Goal: Information Seeking & Learning: Learn about a topic

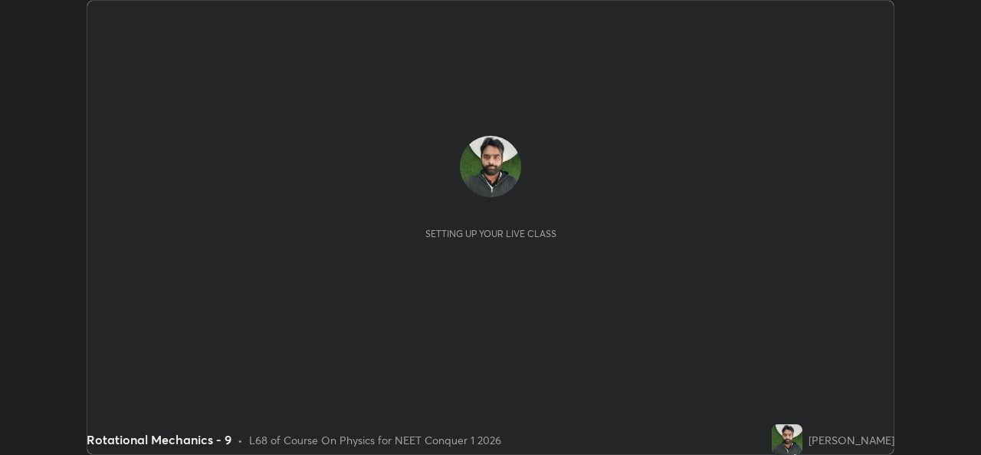
scroll to position [455, 980]
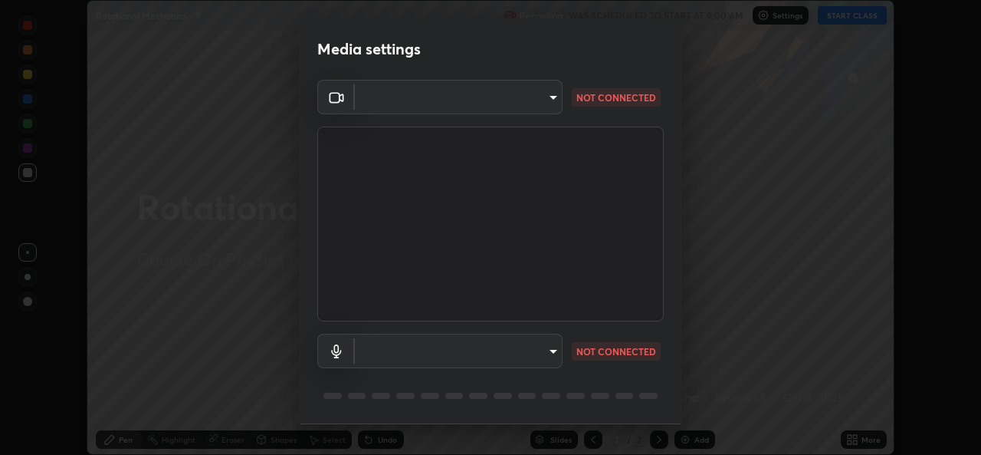
type input "a83bb134842fd6c46cae91b6313aa5efba961fee809e7364c6ef7c36ed00ea69"
type input "1096ec1564036cbcf0e9abd5aaef12808ae7e2dc0601459cd77712751889dd54"
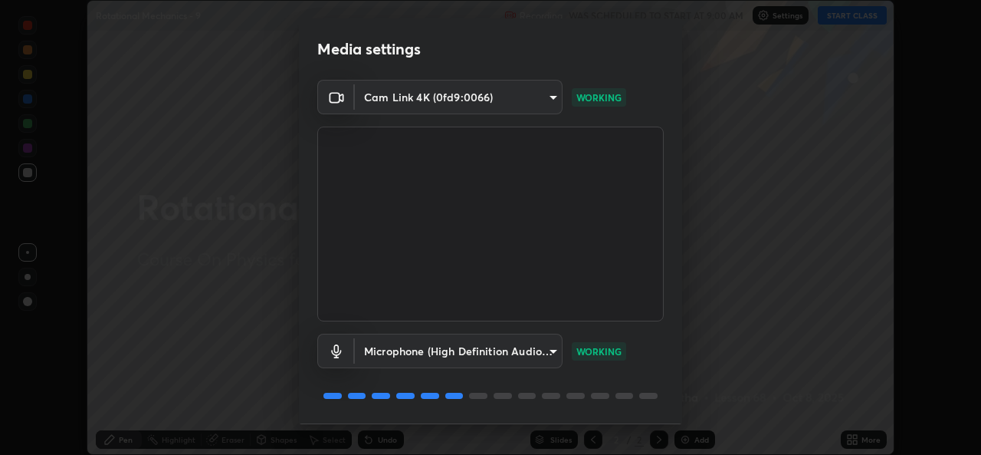
scroll to position [48, 0]
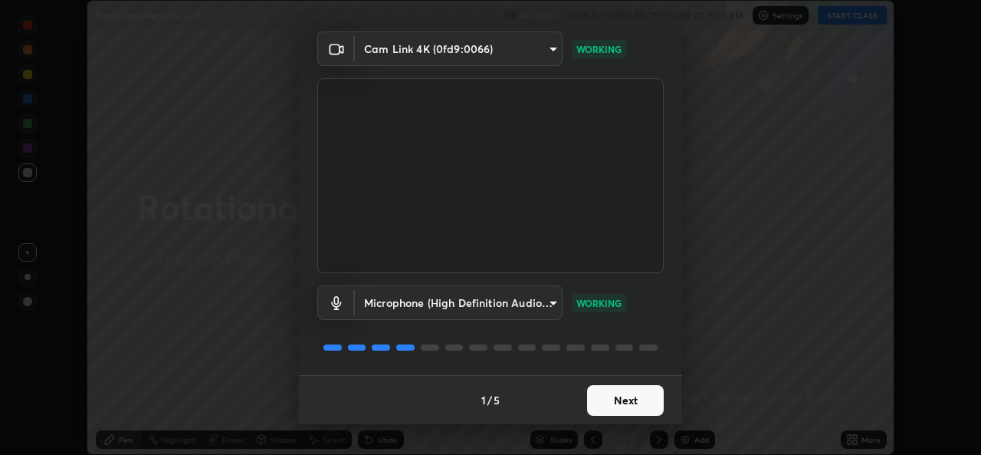
click at [617, 400] on button "Next" at bounding box center [625, 400] width 77 height 31
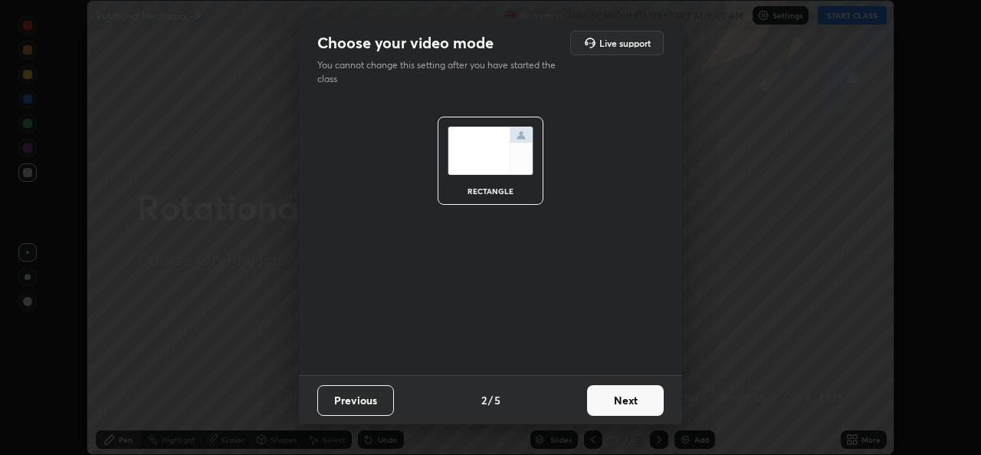
click at [617, 400] on button "Next" at bounding box center [625, 400] width 77 height 31
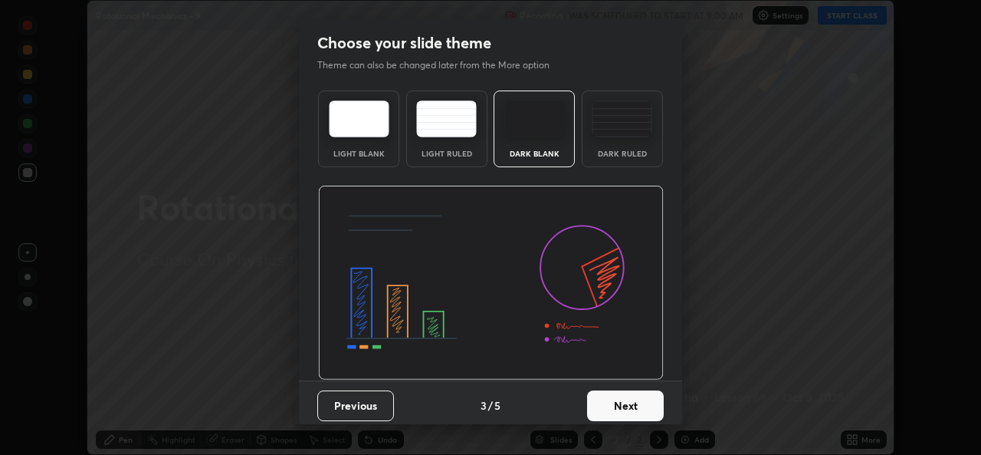
click at [619, 401] on button "Next" at bounding box center [625, 405] width 77 height 31
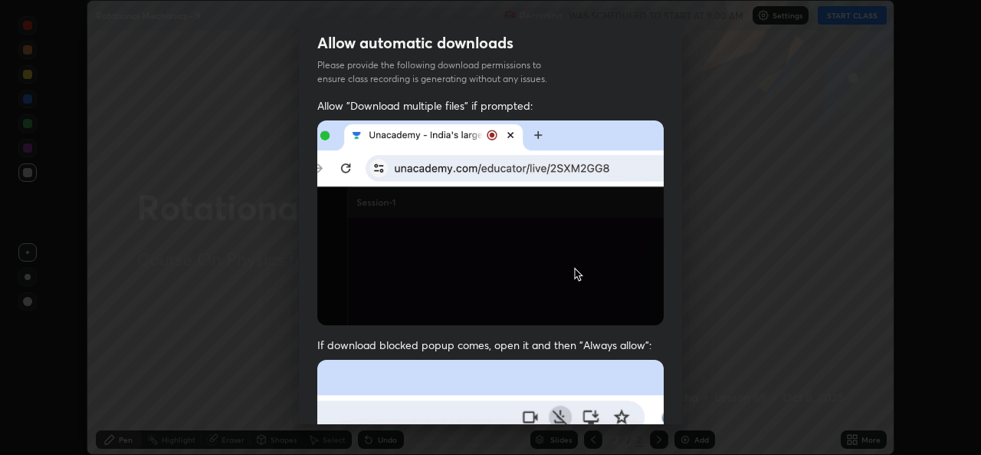
click at [622, 399] on div "Allow "Download multiple files" if prompted: If download blocked popup comes, o…" at bounding box center [490, 420] width 383 height 645
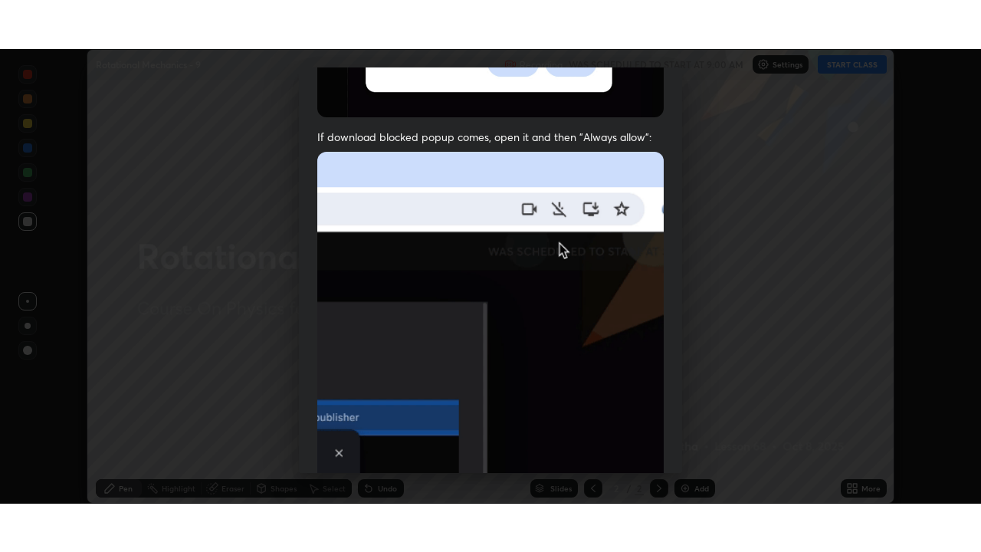
scroll to position [361, 0]
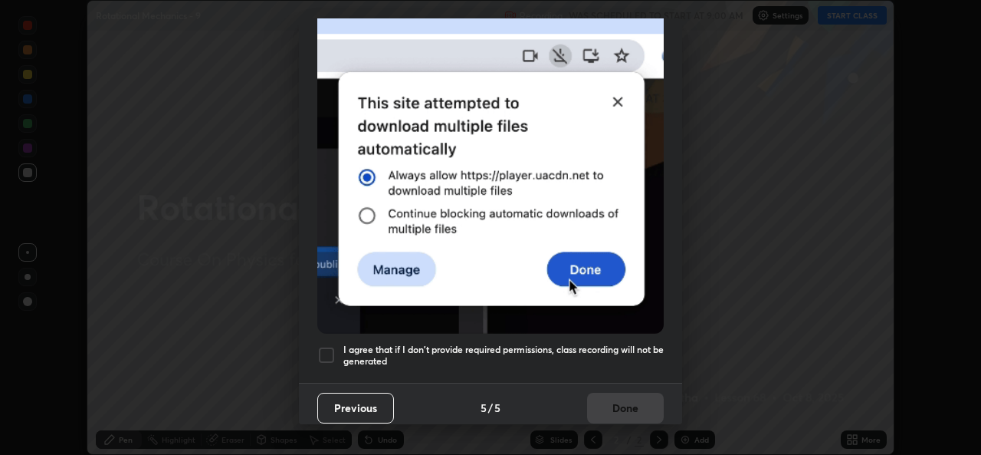
click at [631, 343] on h5 "I agree that if I don't provide required permissions, class recording will not …" at bounding box center [503, 355] width 320 height 24
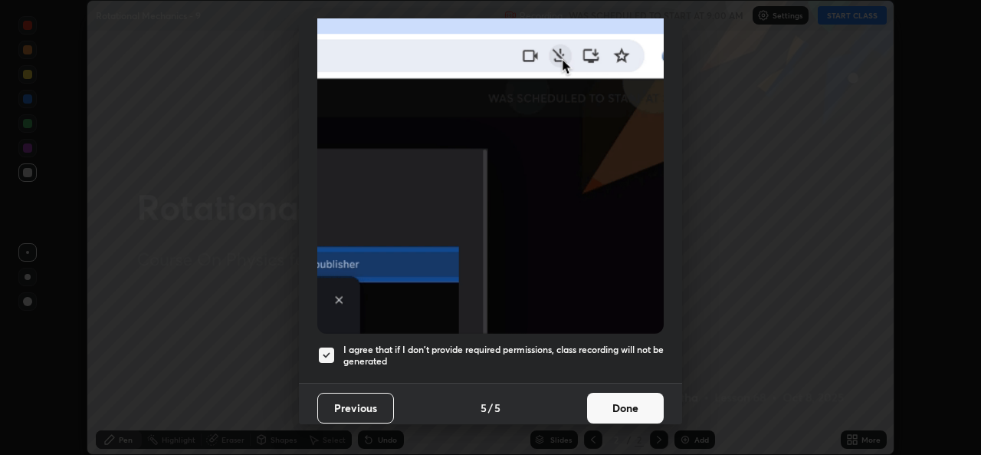
click at [628, 399] on button "Done" at bounding box center [625, 407] width 77 height 31
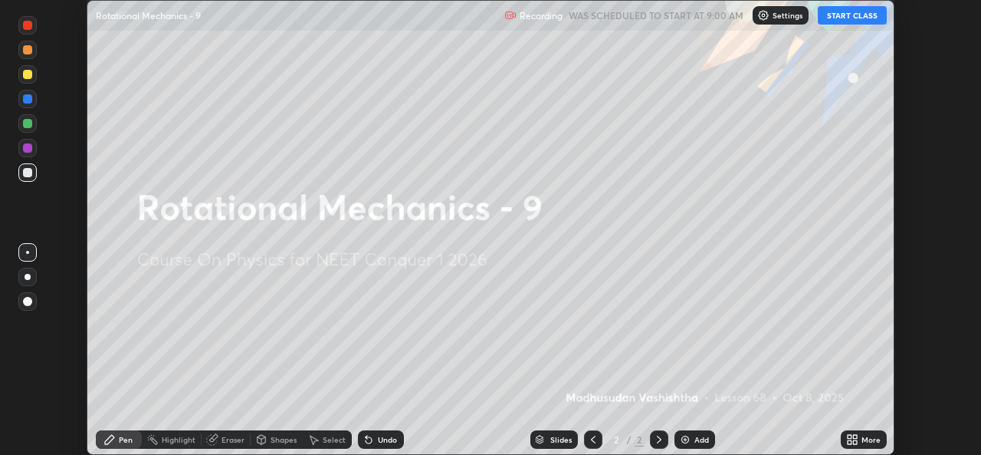
click at [858, 13] on button "START CLASS" at bounding box center [852, 15] width 69 height 18
click at [688, 442] on img at bounding box center [685, 439] width 12 height 12
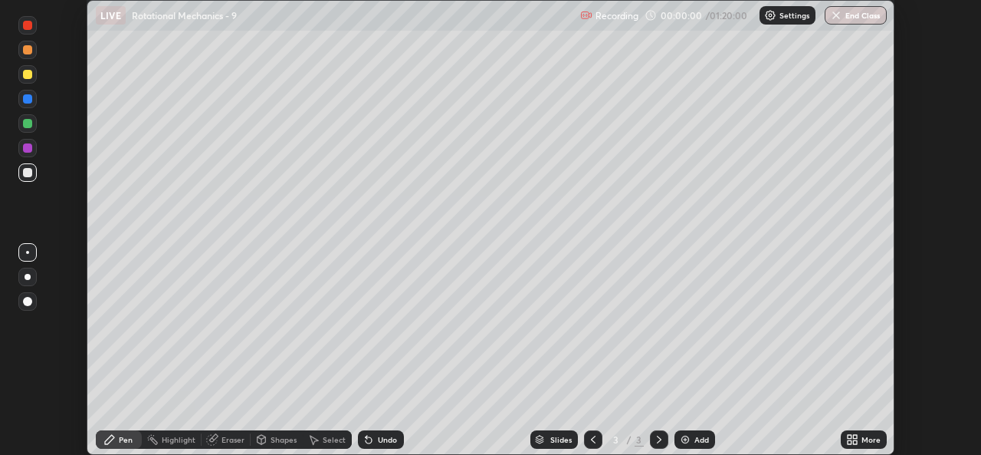
click at [863, 438] on div "More" at bounding box center [871, 439] width 19 height 8
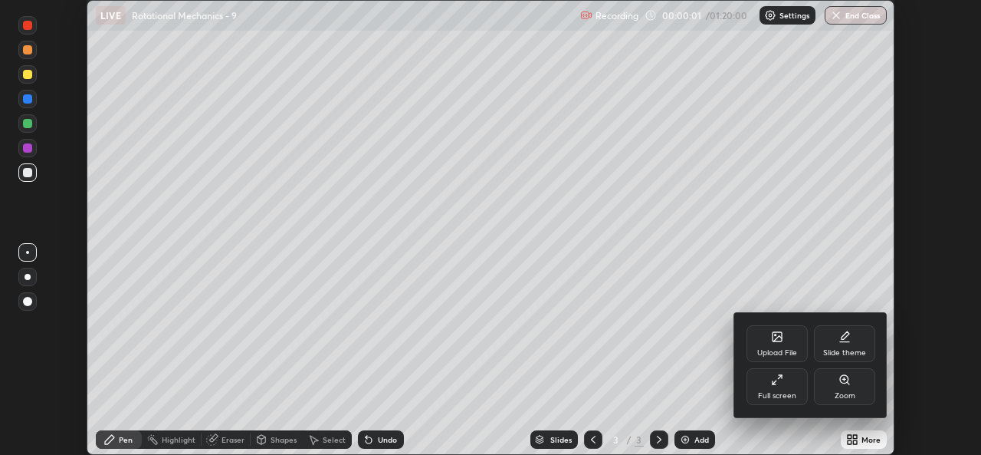
click at [773, 386] on div "Full screen" at bounding box center [777, 386] width 61 height 37
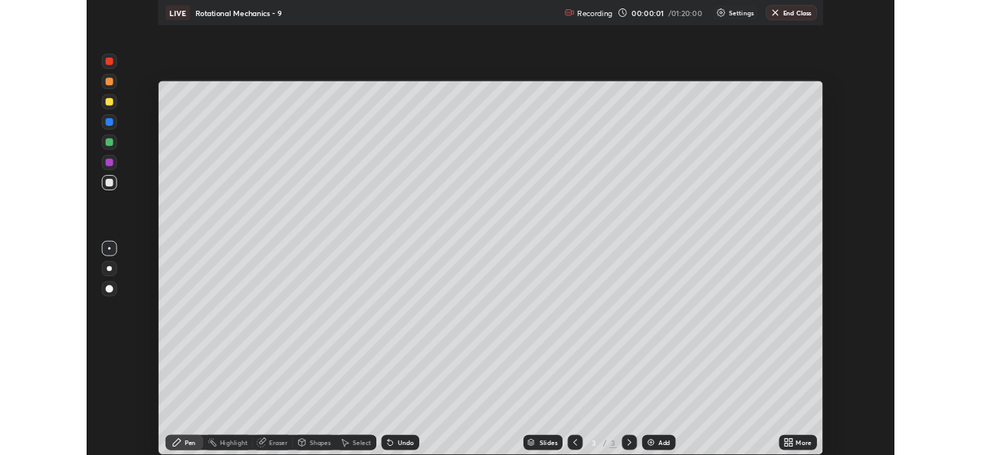
scroll to position [552, 981]
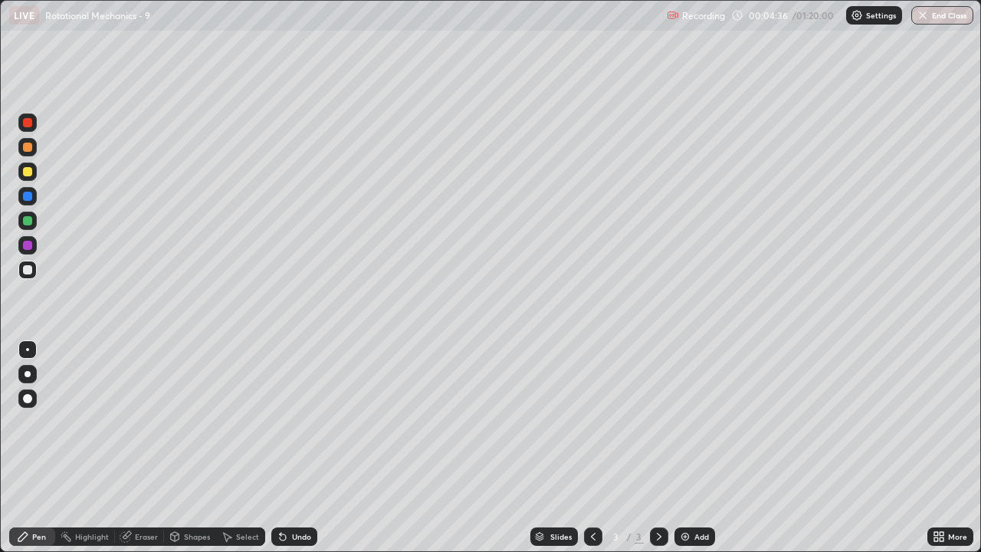
click at [144, 454] on div "Eraser" at bounding box center [146, 537] width 23 height 8
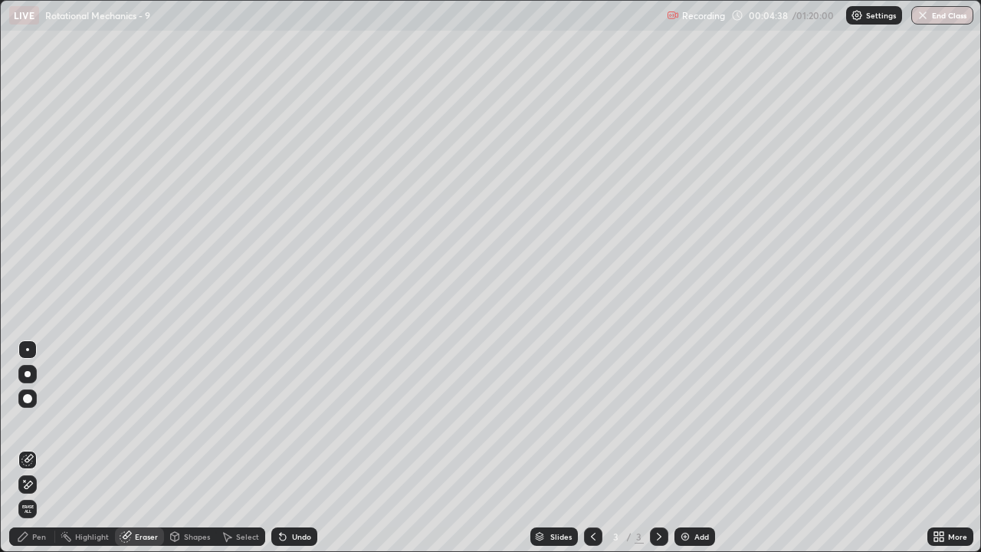
click at [37, 454] on div "Pen" at bounding box center [39, 537] width 14 height 8
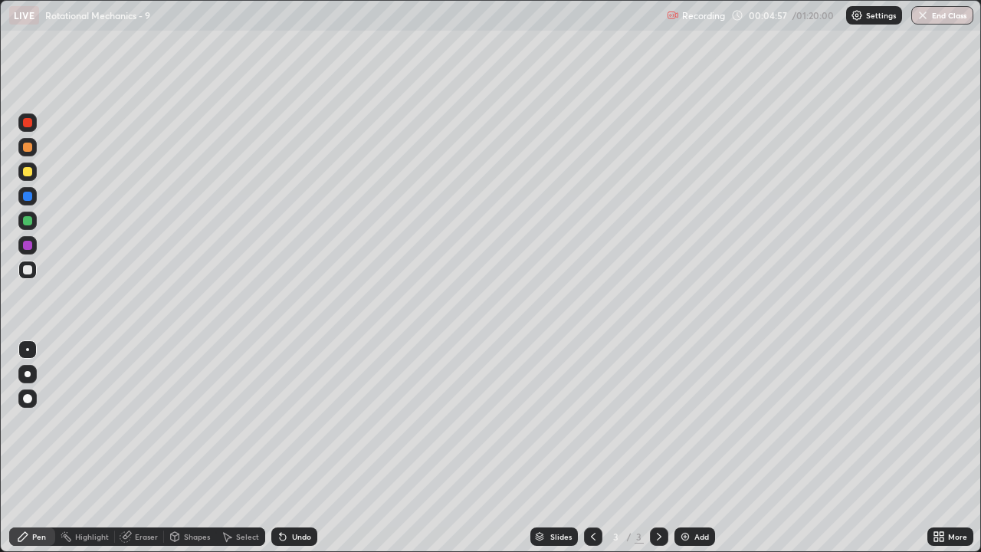
click at [138, 454] on div "Eraser" at bounding box center [139, 536] width 49 height 18
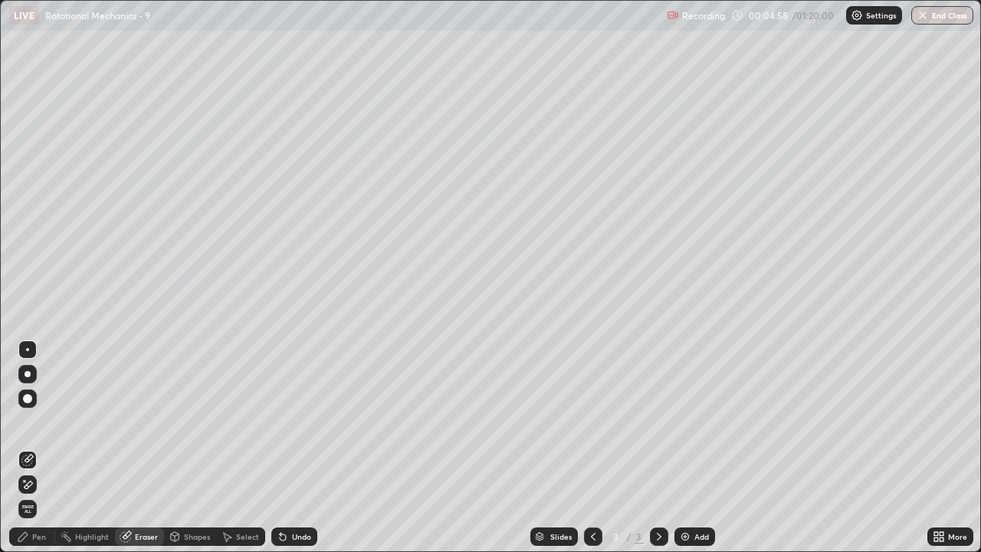
click at [96, 454] on div "Highlight" at bounding box center [92, 537] width 34 height 8
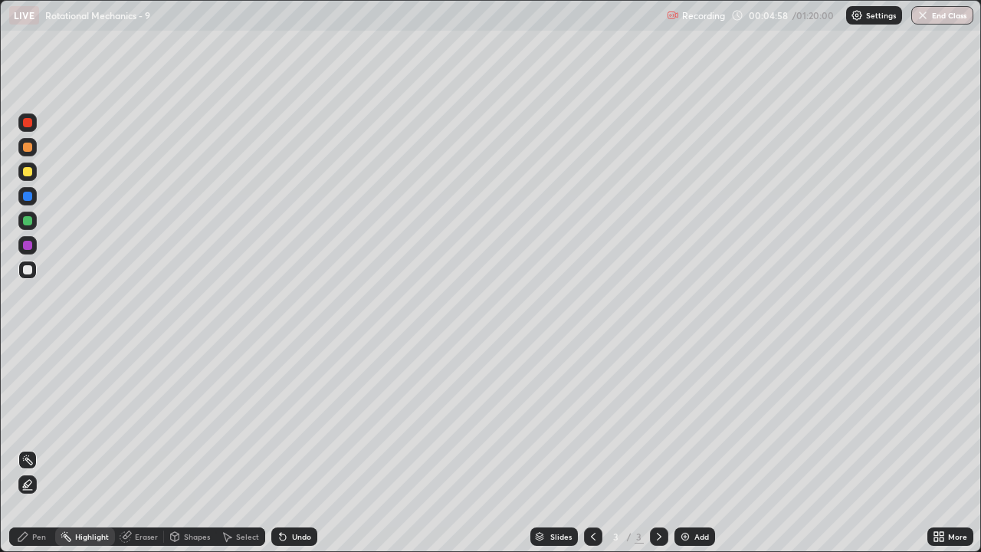
click at [146, 454] on div "Eraser" at bounding box center [139, 536] width 49 height 18
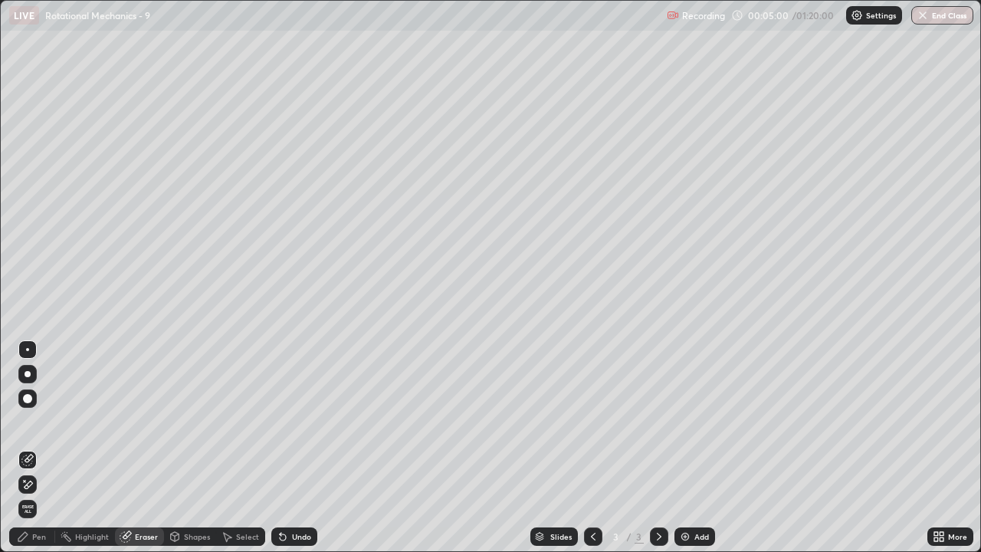
click at [42, 454] on div "Pen" at bounding box center [32, 536] width 46 height 18
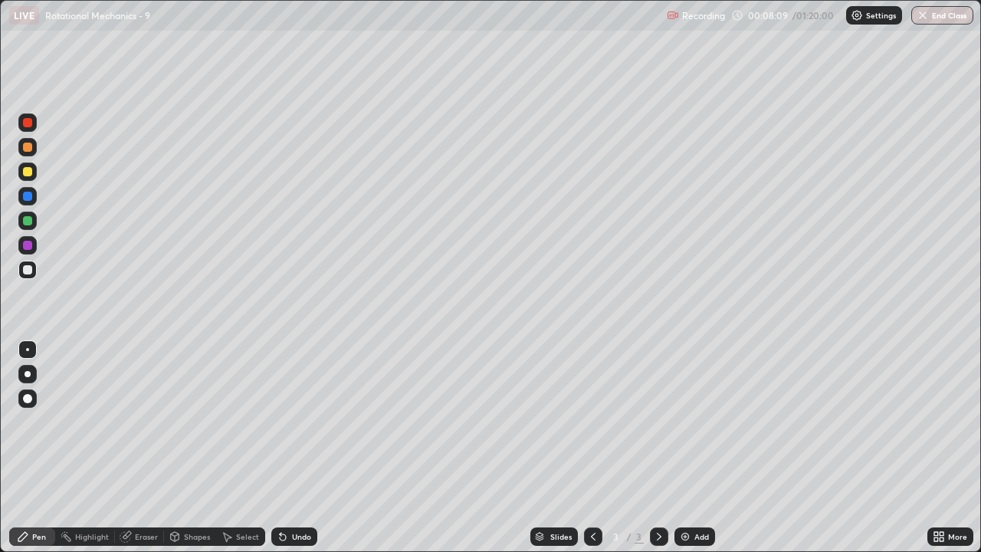
click at [147, 454] on div "Eraser" at bounding box center [146, 537] width 23 height 8
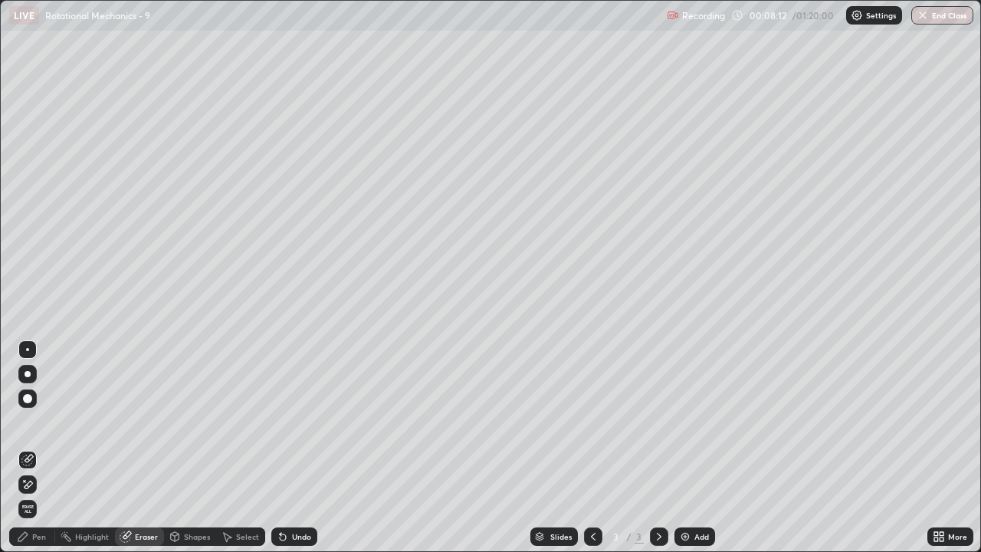
click at [41, 454] on div "Pen" at bounding box center [32, 536] width 46 height 18
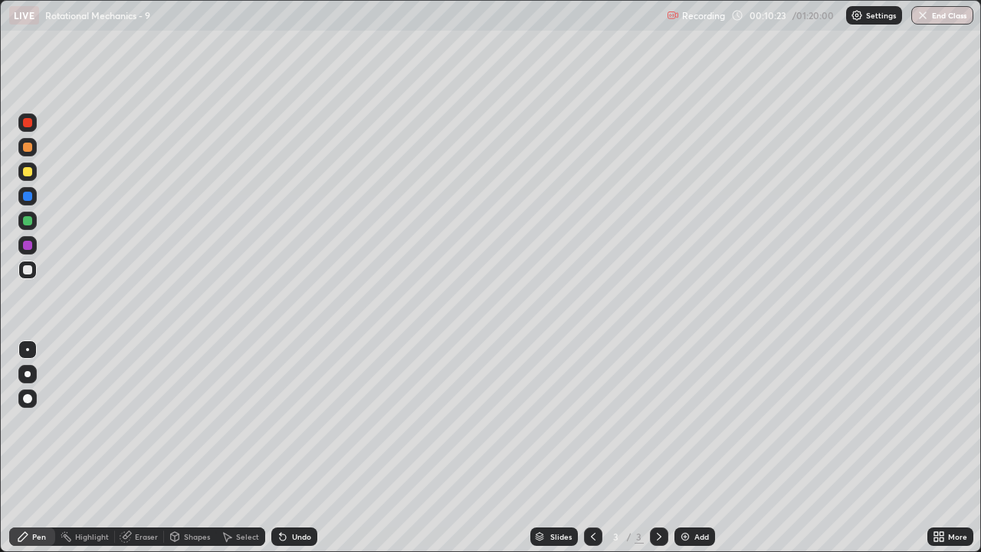
click at [132, 454] on div "Eraser" at bounding box center [139, 536] width 49 height 18
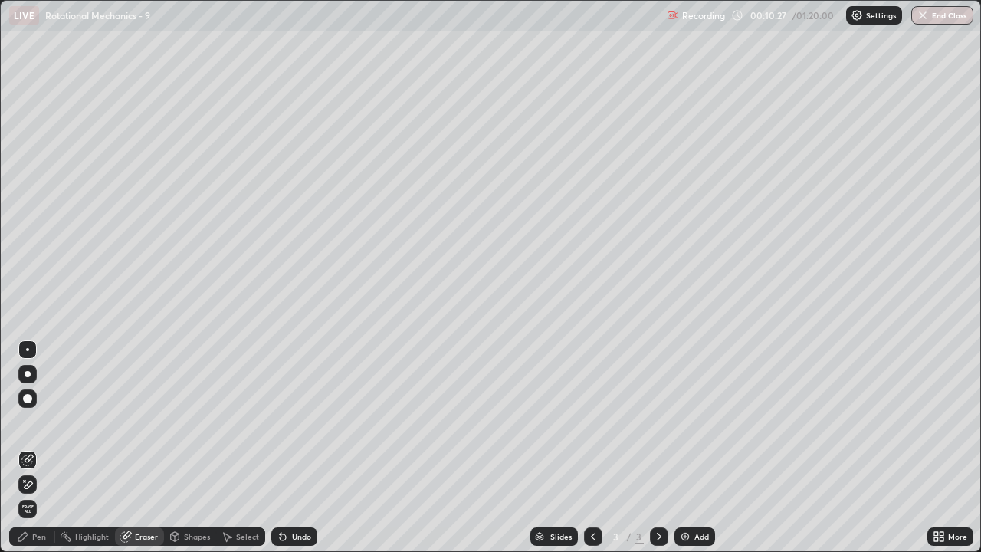
click at [38, 454] on div "Pen" at bounding box center [39, 537] width 14 height 8
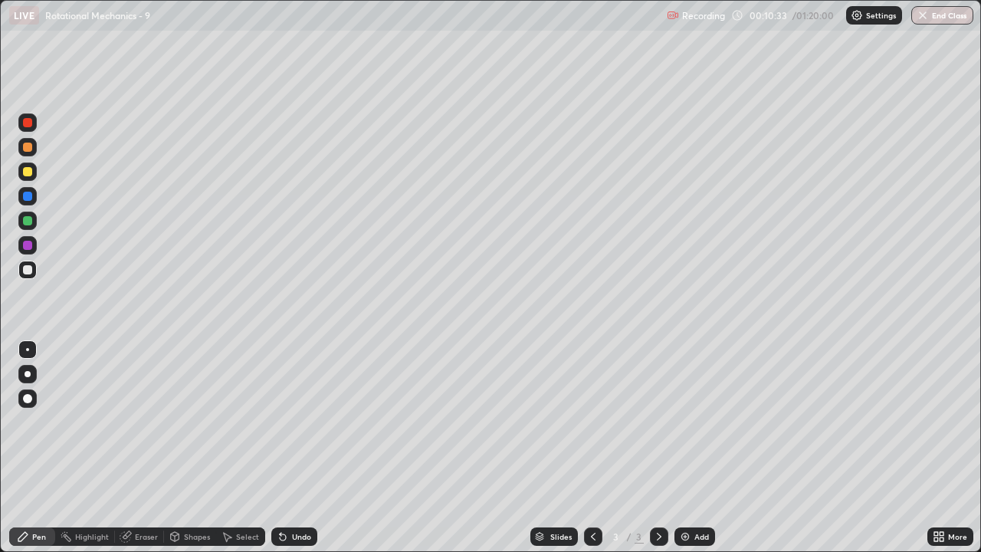
click at [143, 454] on div "Eraser" at bounding box center [146, 537] width 23 height 8
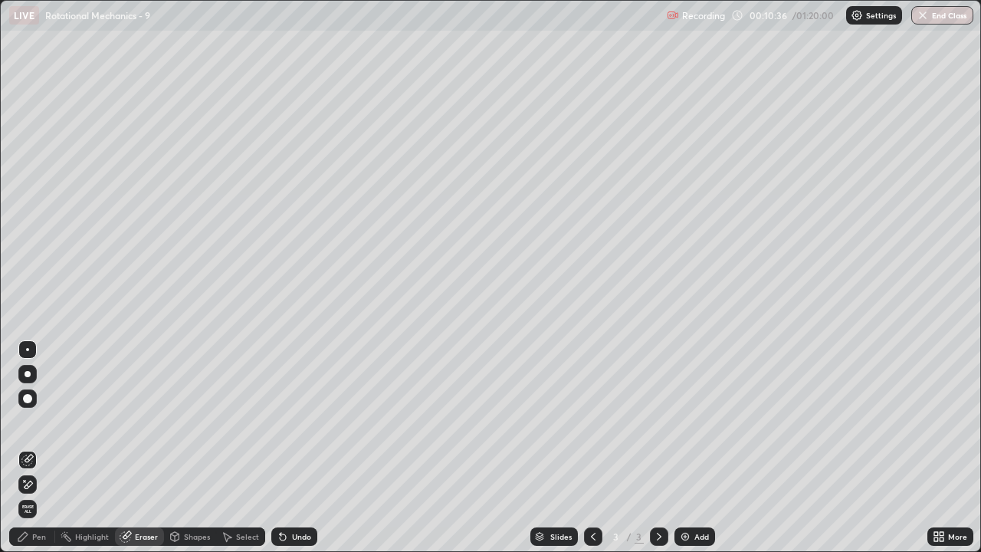
click at [38, 454] on div "Pen" at bounding box center [32, 536] width 46 height 18
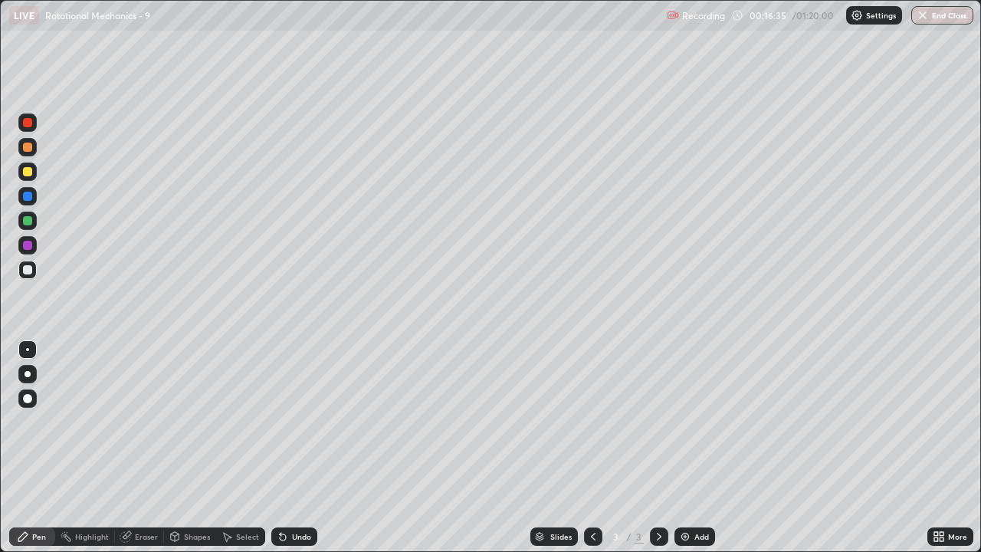
click at [704, 454] on div "Add" at bounding box center [701, 537] width 15 height 8
click at [142, 454] on div "Eraser" at bounding box center [146, 537] width 23 height 8
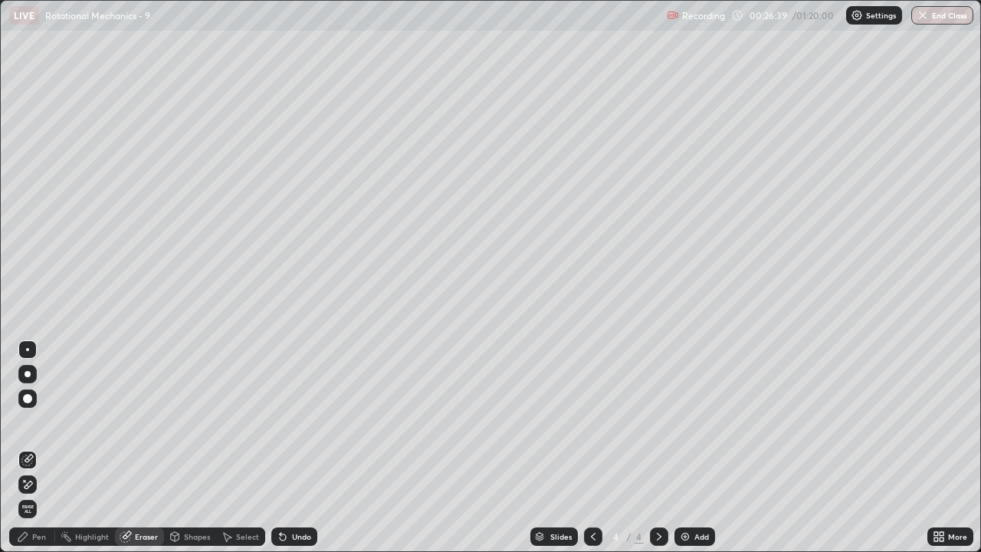
click at [28, 454] on div "Pen" at bounding box center [32, 536] width 46 height 18
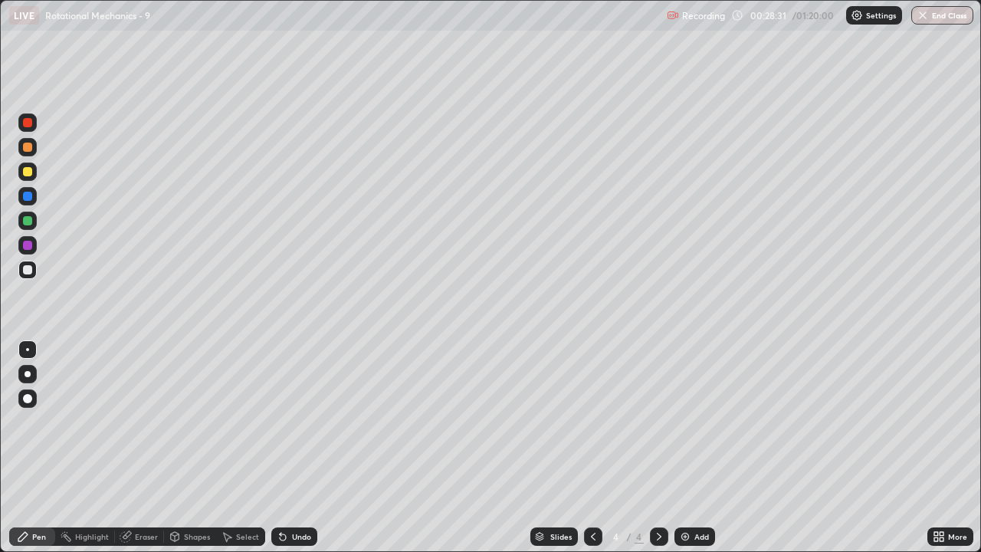
click at [695, 454] on div "Add" at bounding box center [701, 537] width 15 height 8
click at [700, 454] on div "Add" at bounding box center [701, 537] width 15 height 8
click at [141, 454] on div "Eraser" at bounding box center [139, 536] width 49 height 18
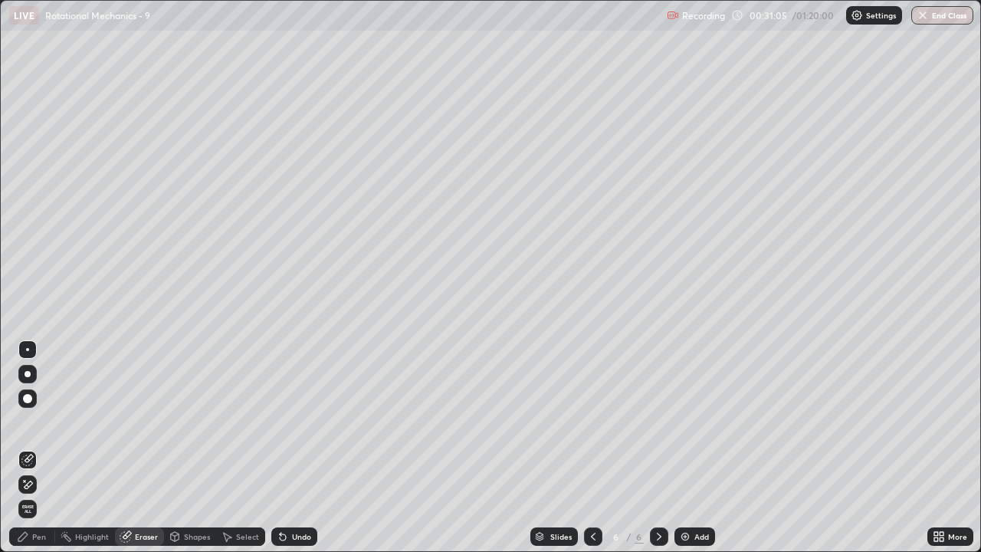
click at [43, 454] on div "Pen" at bounding box center [32, 536] width 46 height 18
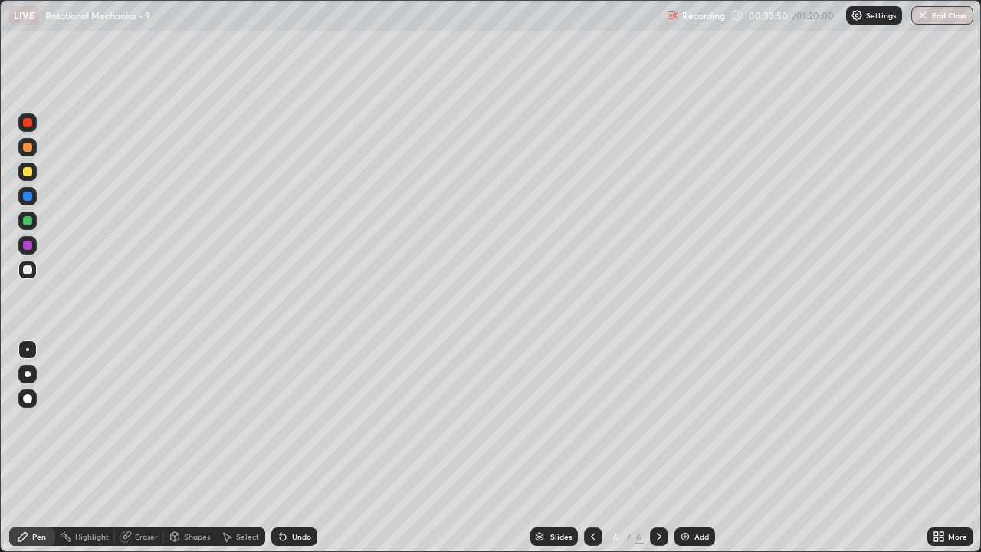
click at [136, 454] on div "Eraser" at bounding box center [146, 537] width 23 height 8
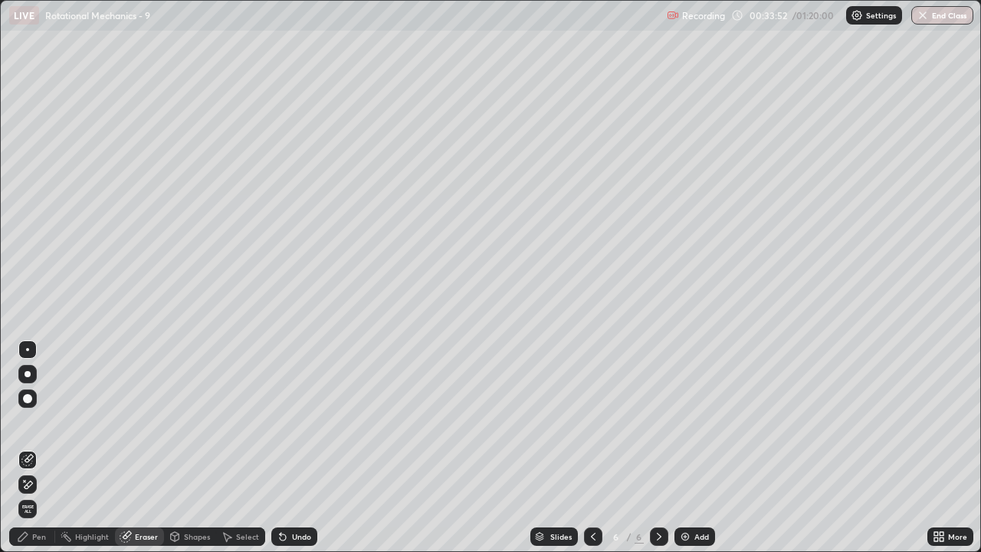
click at [44, 454] on div "Pen" at bounding box center [39, 537] width 14 height 8
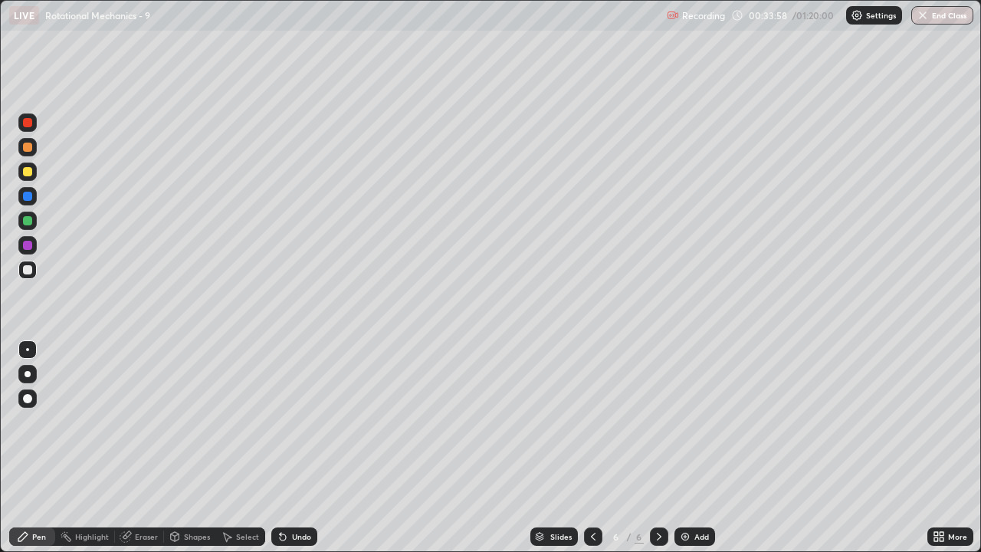
click at [131, 454] on div "Eraser" at bounding box center [139, 536] width 49 height 18
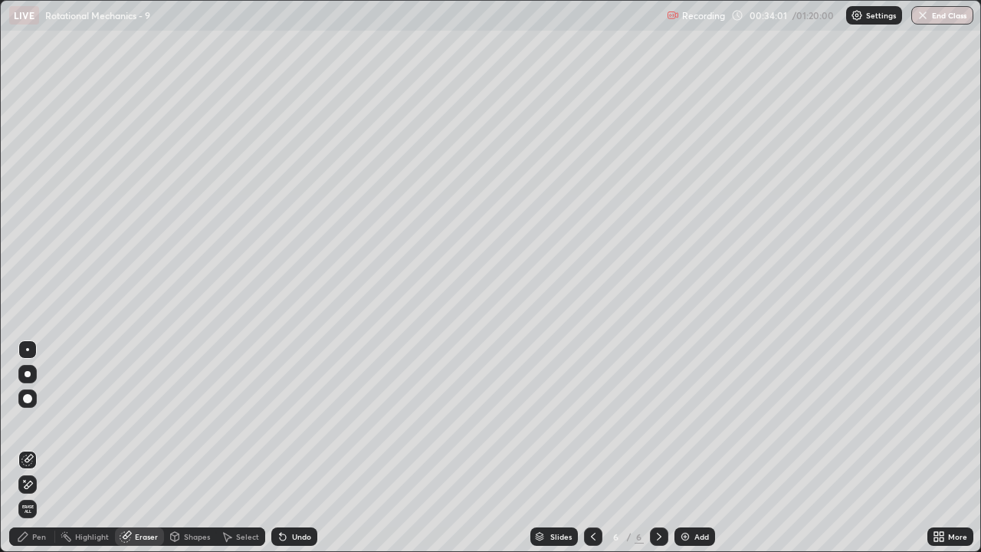
click at [39, 454] on div "Pen" at bounding box center [39, 537] width 14 height 8
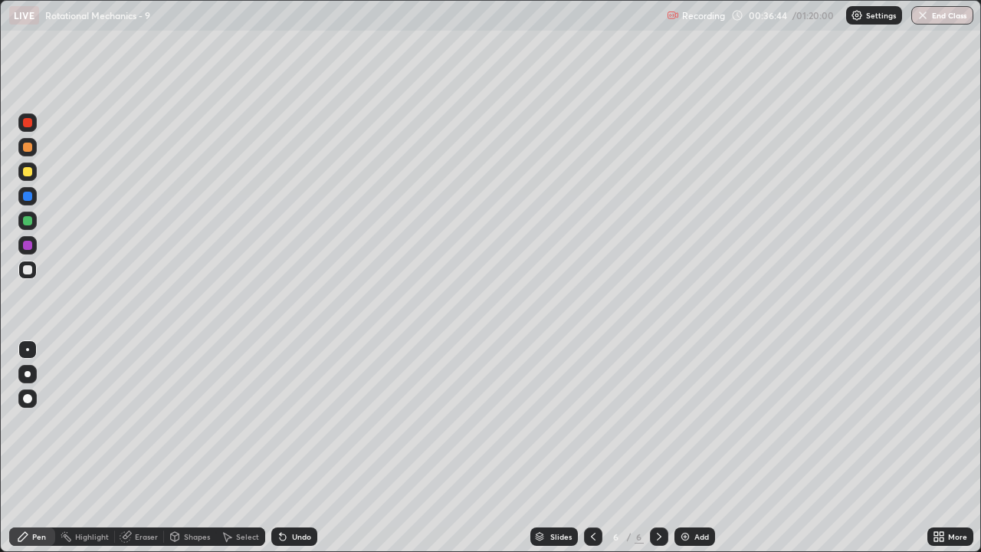
click at [347, 454] on div "Slides 6 / 6 Add" at bounding box center [622, 536] width 610 height 31
click at [355, 454] on div "Slides 6 / 6 Add" at bounding box center [622, 536] width 610 height 31
click at [377, 454] on div "Slides 6 / 6 Add" at bounding box center [622, 536] width 610 height 31
click at [381, 454] on div "Slides 6 / 6 Add" at bounding box center [622, 536] width 610 height 31
click at [379, 454] on div "Slides 6 / 6 Add" at bounding box center [622, 536] width 610 height 31
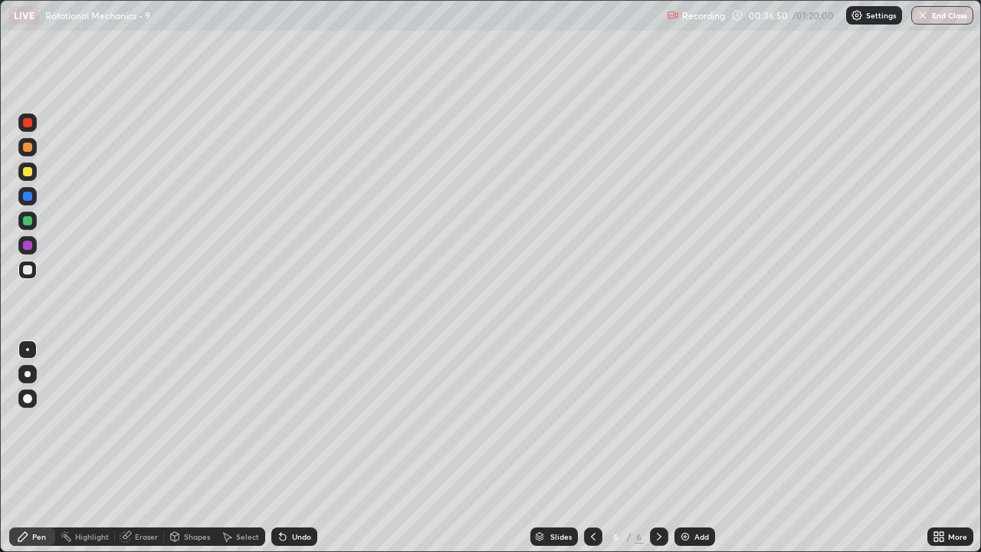
click at [153, 454] on div "Eraser" at bounding box center [146, 537] width 23 height 8
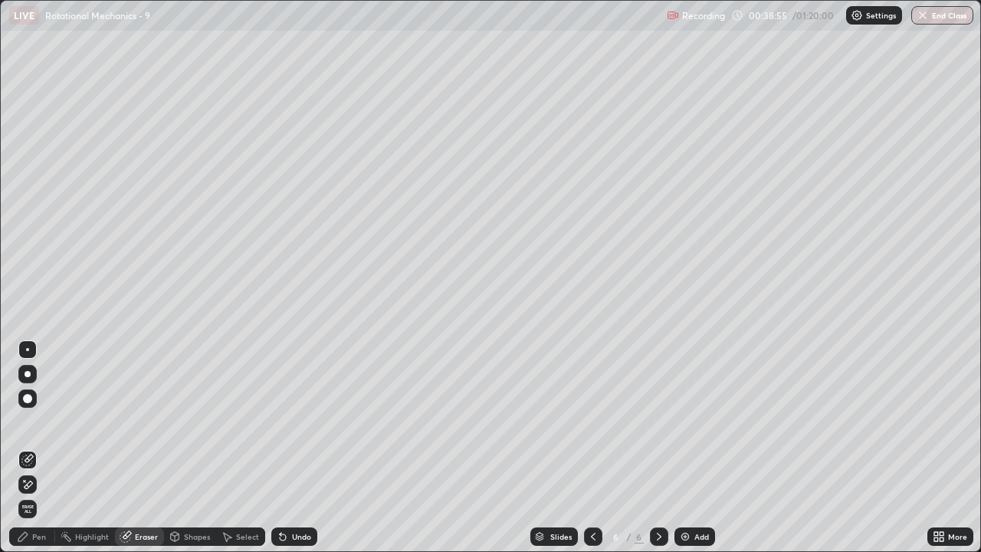
click at [694, 454] on div "Add" at bounding box center [701, 537] width 15 height 8
click at [36, 454] on div "Pen" at bounding box center [39, 537] width 14 height 8
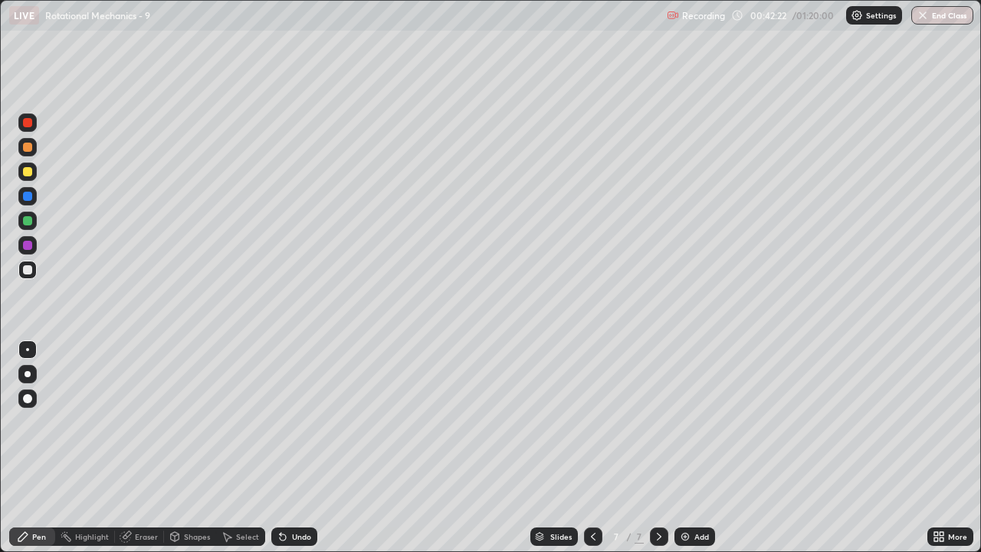
click at [135, 454] on div "Eraser" at bounding box center [146, 537] width 23 height 8
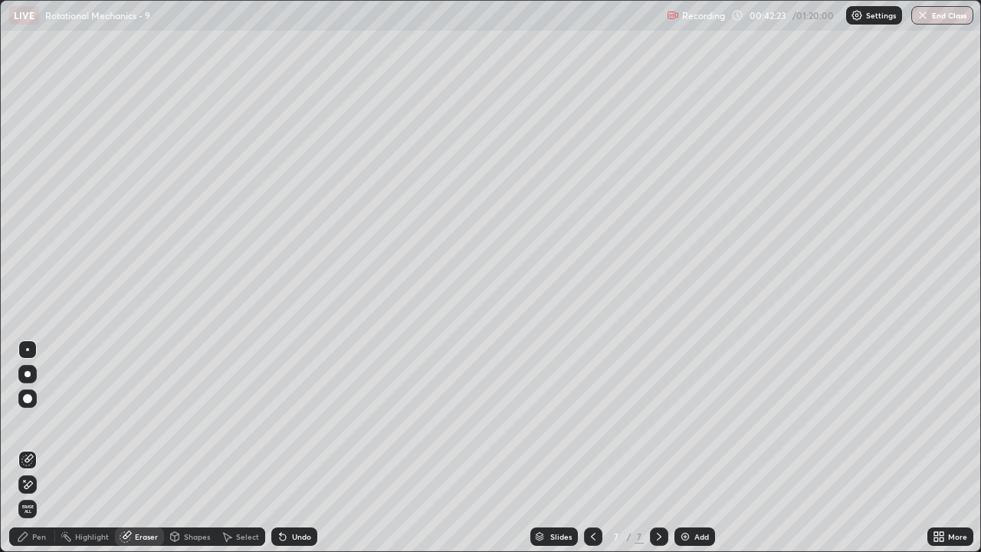
click at [33, 454] on div "Pen" at bounding box center [32, 536] width 46 height 18
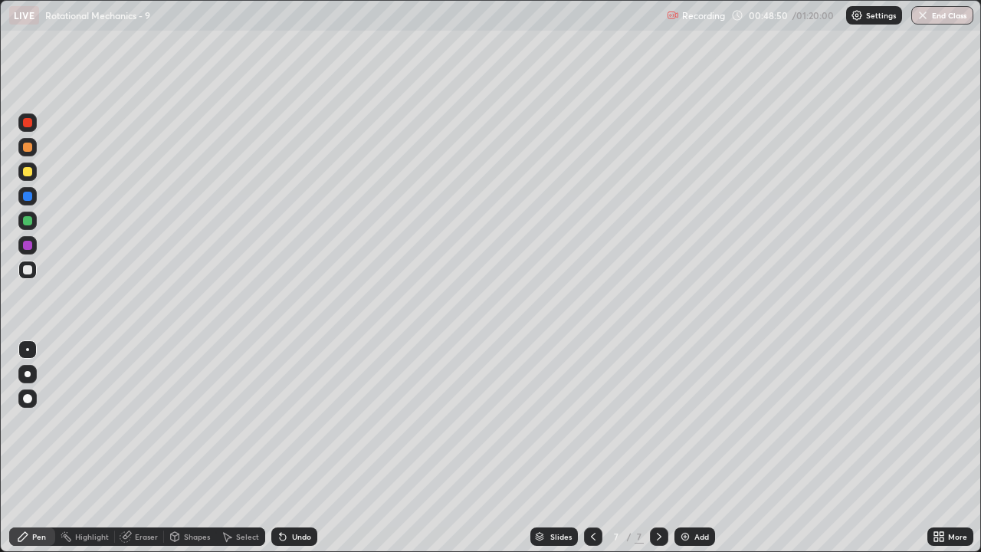
click at [589, 454] on icon at bounding box center [593, 536] width 12 height 12
click at [657, 454] on icon at bounding box center [659, 537] width 5 height 8
click at [691, 454] on div "Add" at bounding box center [695, 536] width 41 height 18
click at [139, 454] on div "Eraser" at bounding box center [139, 536] width 49 height 18
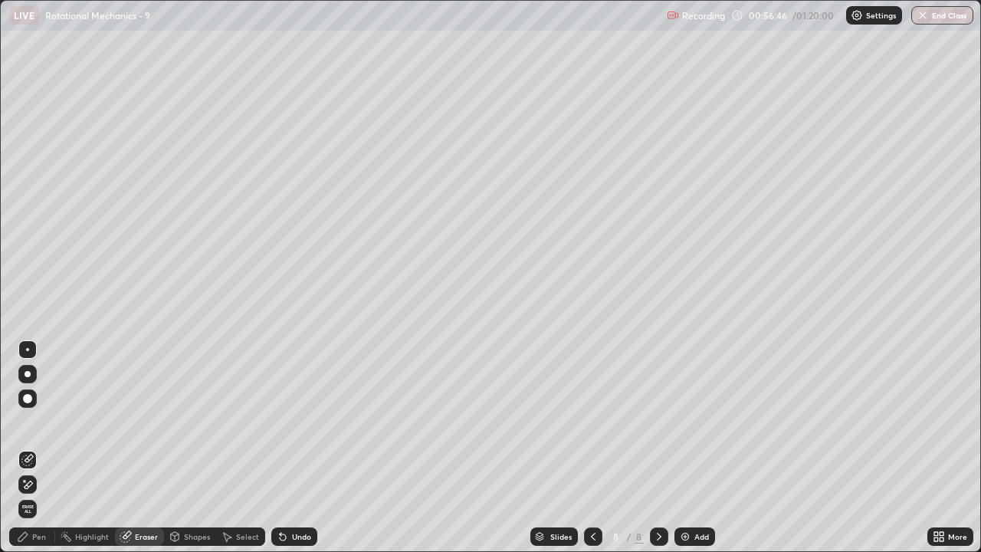
click at [37, 454] on div "Pen" at bounding box center [39, 537] width 14 height 8
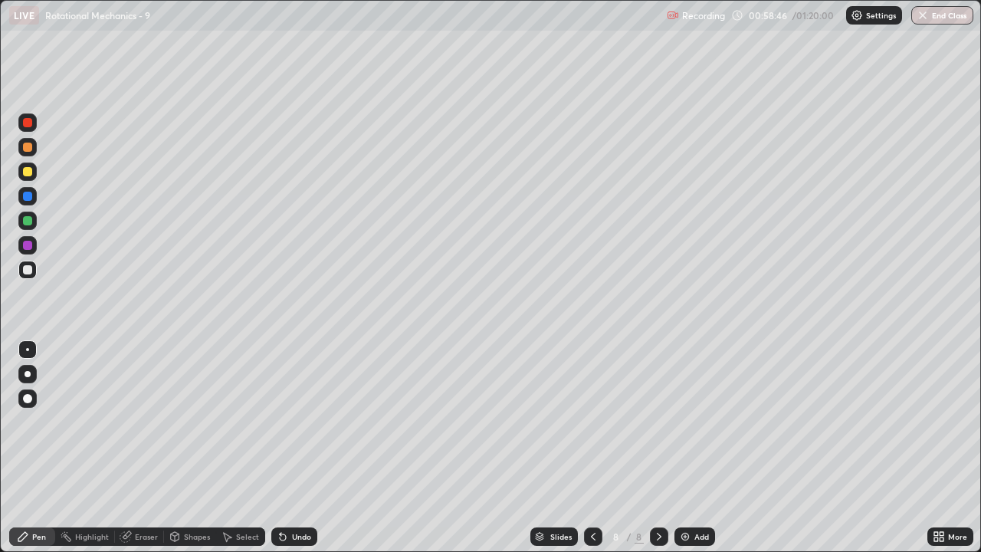
click at [153, 454] on div "Eraser" at bounding box center [146, 537] width 23 height 8
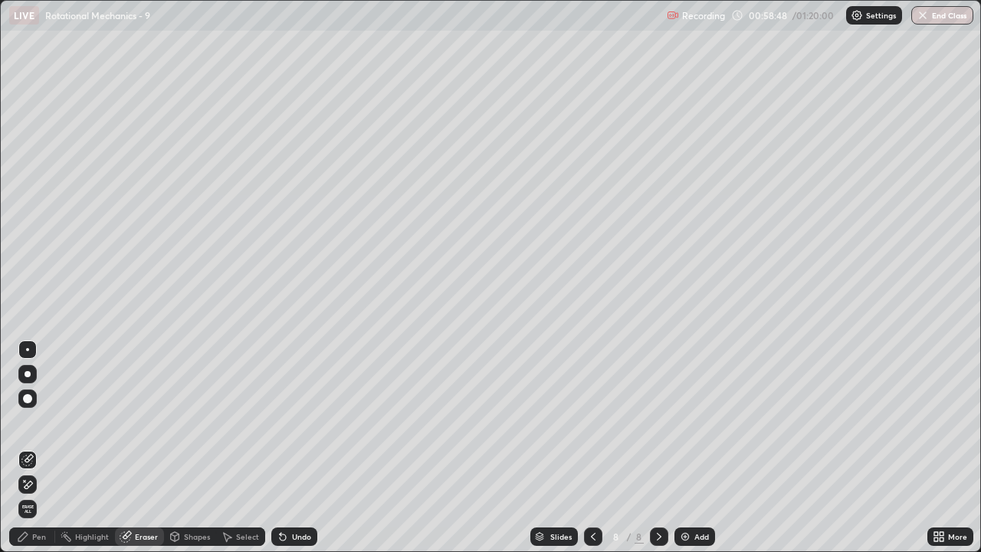
click at [39, 454] on div "Pen" at bounding box center [32, 536] width 46 height 18
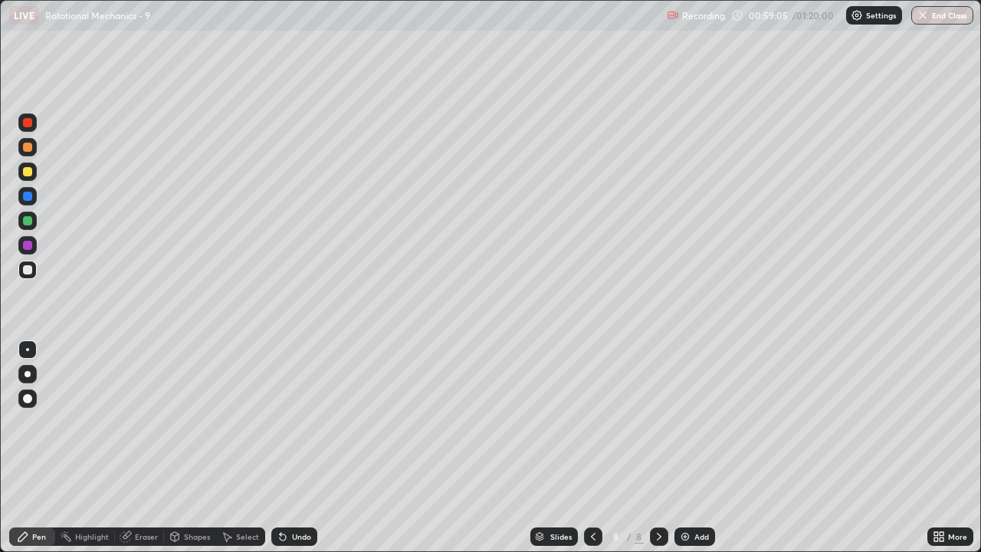
click at [155, 454] on div "Eraser" at bounding box center [146, 537] width 23 height 8
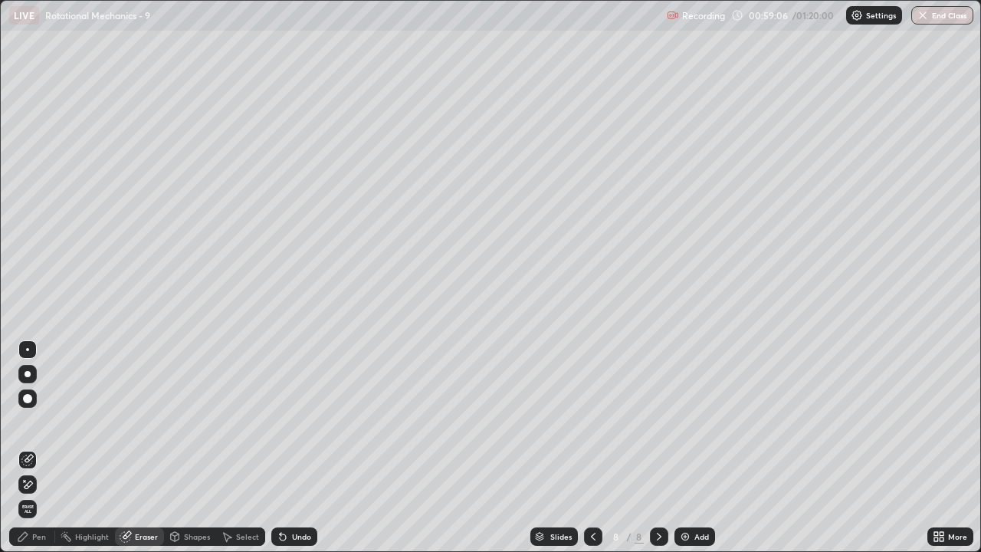
click at [48, 454] on div "Pen" at bounding box center [32, 536] width 46 height 18
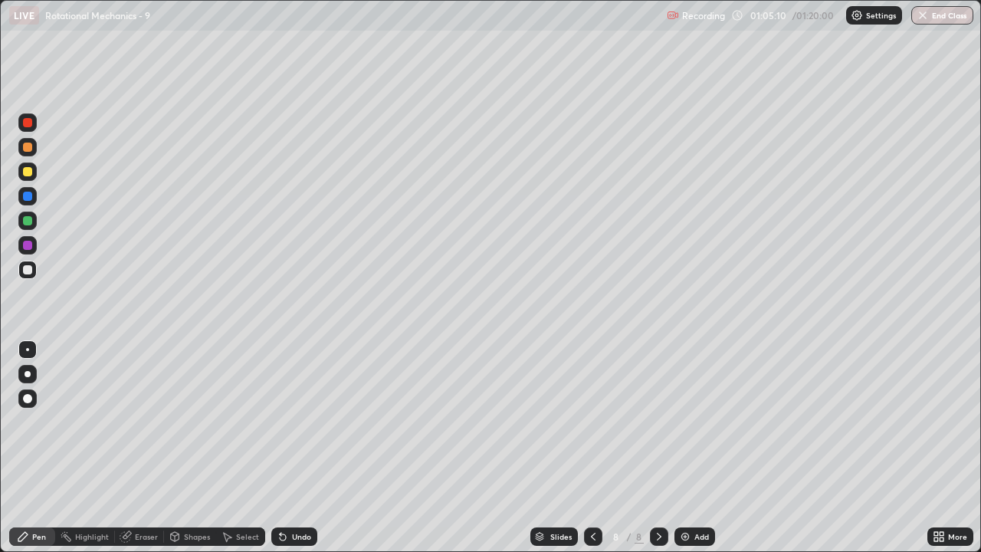
click at [708, 454] on div "Add" at bounding box center [695, 536] width 41 height 18
click at [945, 20] on button "End Class" at bounding box center [942, 15] width 62 height 18
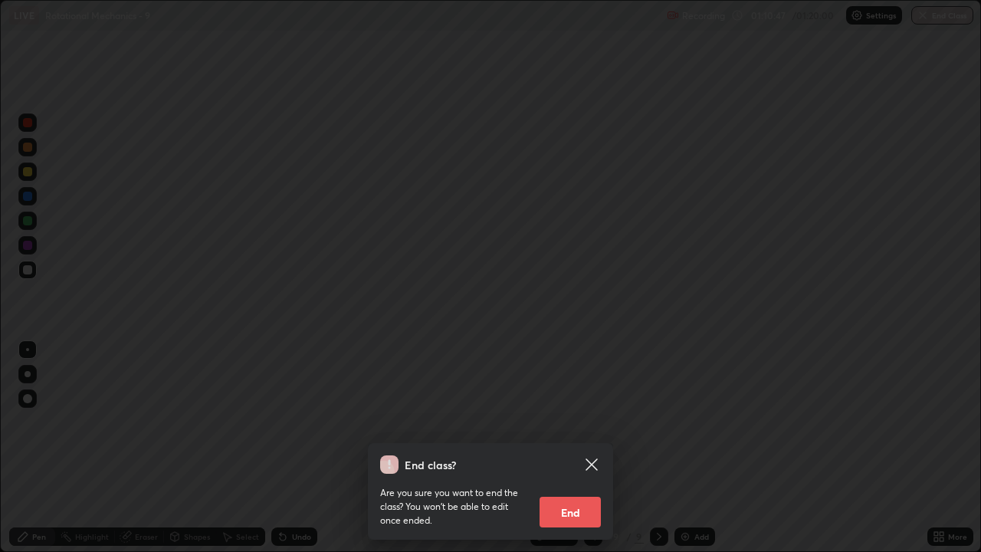
click at [563, 454] on button "End" at bounding box center [570, 512] width 61 height 31
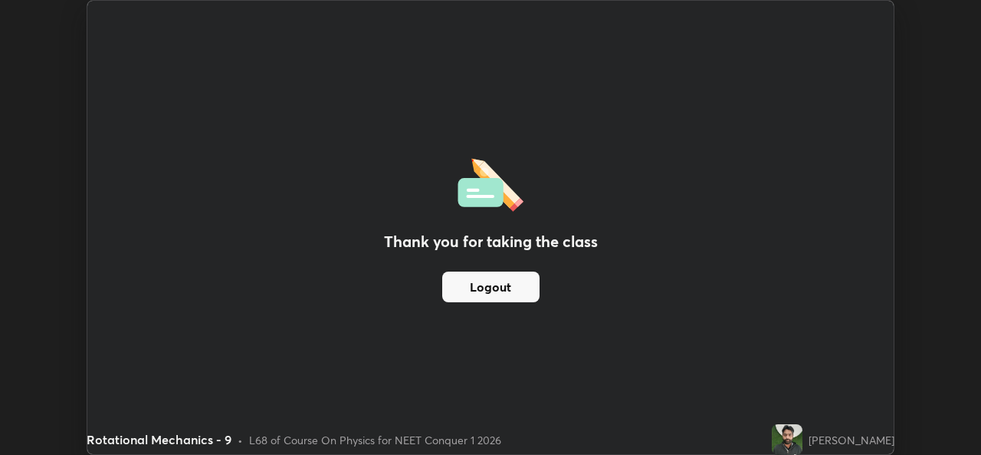
scroll to position [76201, 75674]
click at [471, 20] on div "Rotational Mechanics - 9" at bounding box center [379, 15] width 566 height 31
